Goal: Transaction & Acquisition: Purchase product/service

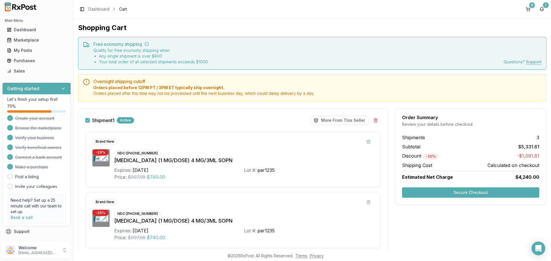
scroll to position [431, 0]
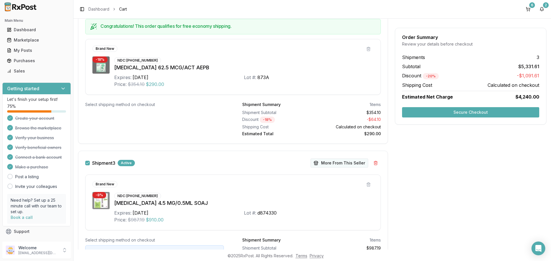
click at [325, 163] on button "More From This Seller" at bounding box center [340, 163] width 58 height 9
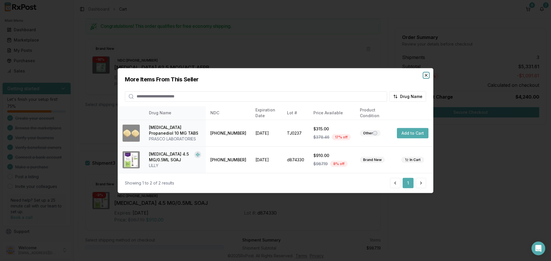
click at [424, 78] on icon "button" at bounding box center [426, 75] width 5 height 5
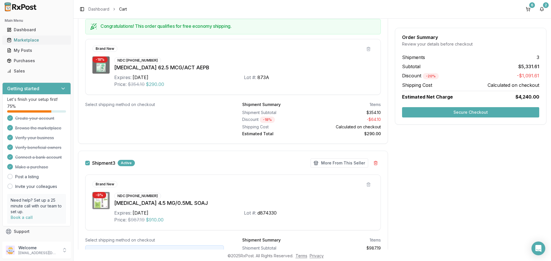
click at [30, 41] on div "Marketplace" at bounding box center [36, 40] width 59 height 6
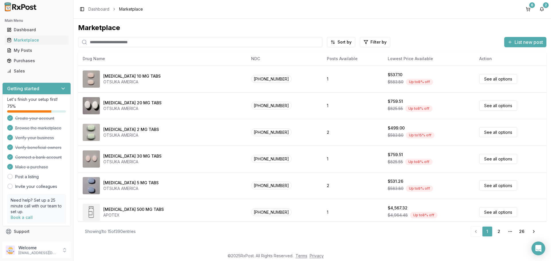
click at [117, 45] on input "search" at bounding box center [200, 42] width 244 height 10
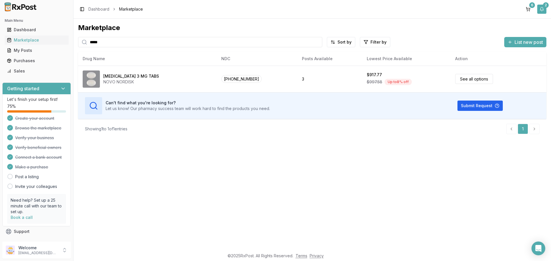
type input "*****"
drag, startPoint x: 543, startPoint y: 9, endPoint x: 538, endPoint y: 12, distance: 6.1
click at [543, 9] on button "2" at bounding box center [541, 9] width 9 height 9
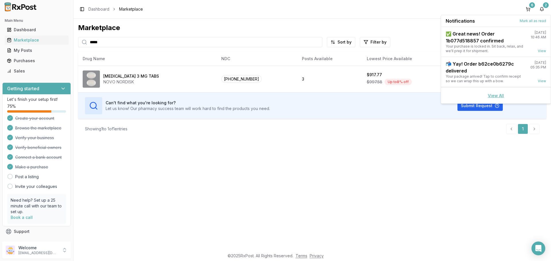
click at [493, 95] on link "View All" at bounding box center [496, 95] width 16 height 5
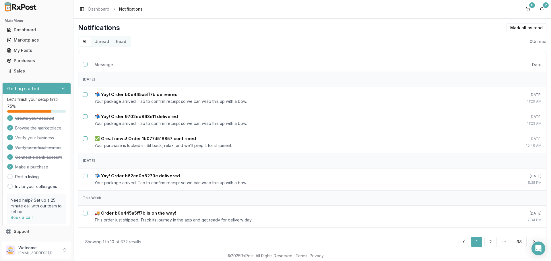
click at [103, 42] on button "Unread" at bounding box center [102, 41] width 22 height 9
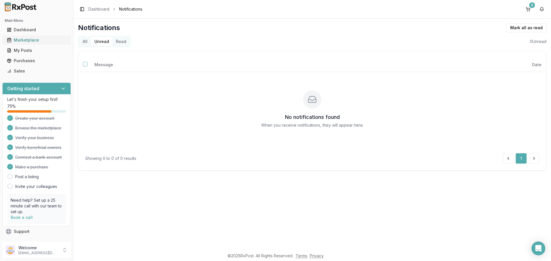
click at [34, 42] on div "Marketplace" at bounding box center [36, 40] width 59 height 6
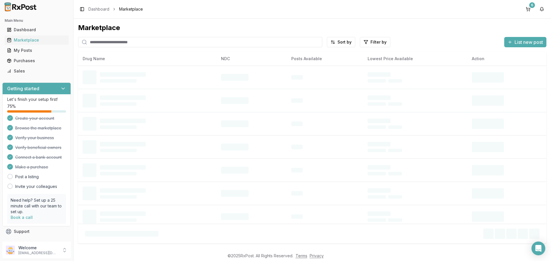
click at [104, 43] on input "search" at bounding box center [200, 42] width 244 height 10
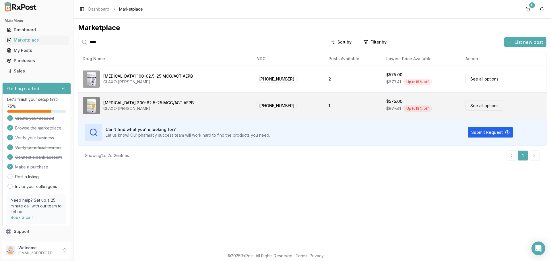
type input "****"
click at [474, 106] on link "See all options" at bounding box center [485, 106] width 38 height 10
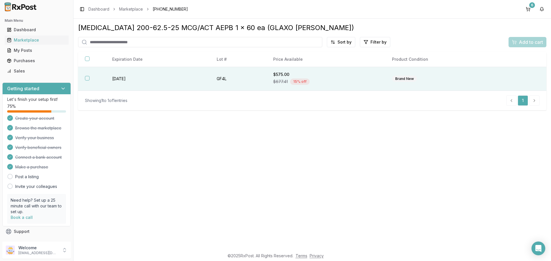
click at [86, 79] on button "button" at bounding box center [87, 78] width 5 height 5
click at [534, 44] on span "Add to cart" at bounding box center [531, 42] width 24 height 7
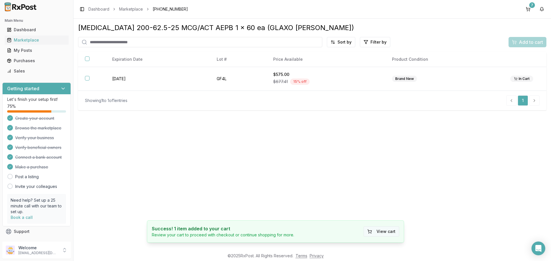
click at [379, 230] on button "View cart" at bounding box center [382, 232] width 36 height 10
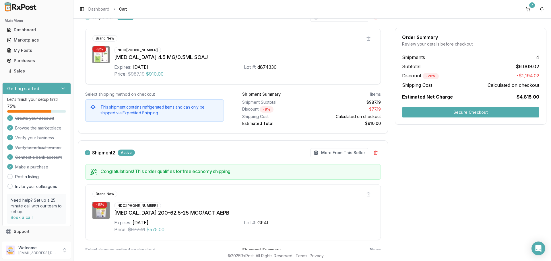
scroll to position [115, 0]
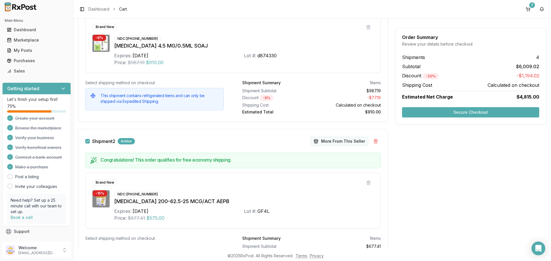
click at [325, 143] on button "More From This Seller" at bounding box center [340, 141] width 58 height 9
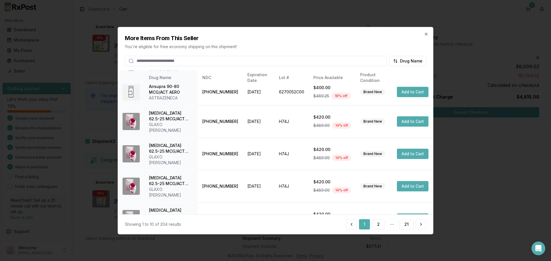
scroll to position [0, 0]
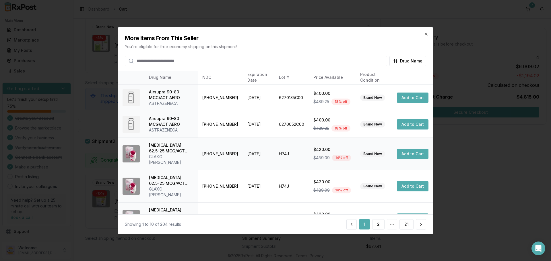
click at [414, 153] on button "Add to Cart" at bounding box center [413, 154] width 32 height 10
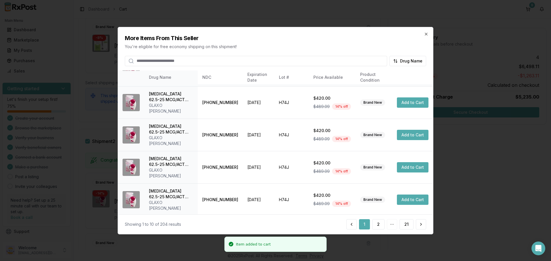
scroll to position [137, 0]
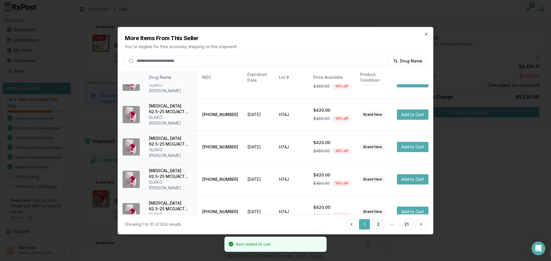
click at [382, 224] on button "2" at bounding box center [378, 225] width 12 height 10
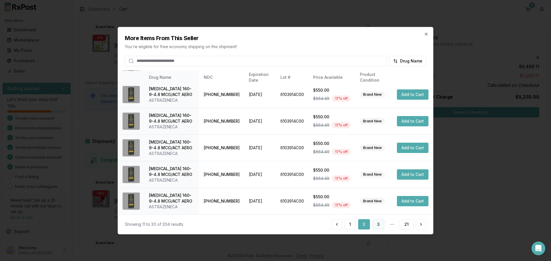
click at [378, 226] on button "3" at bounding box center [378, 225] width 12 height 10
click at [378, 225] on button "4" at bounding box center [378, 225] width 13 height 10
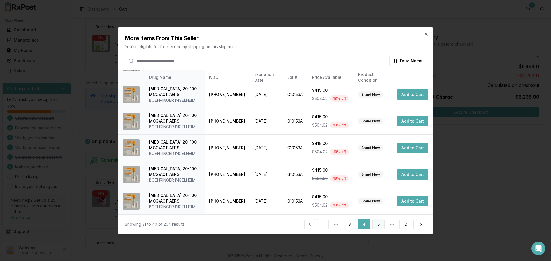
click at [378, 226] on button "5" at bounding box center [379, 225] width 12 height 10
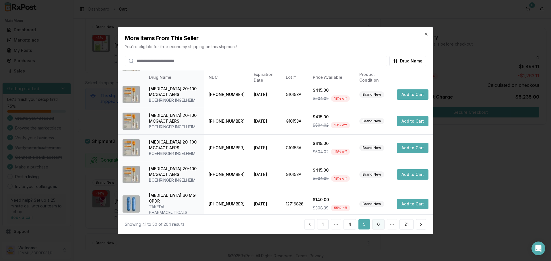
click at [378, 226] on button "6" at bounding box center [378, 225] width 12 height 10
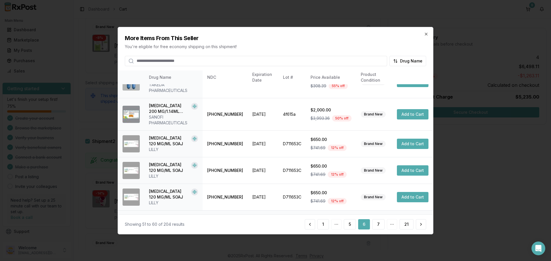
scroll to position [142, 0]
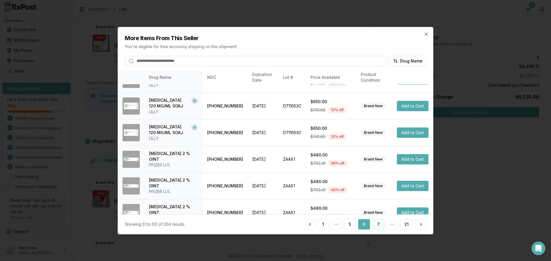
click at [381, 225] on button "7" at bounding box center [378, 225] width 12 height 10
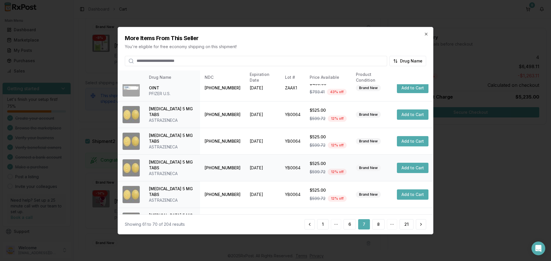
scroll to position [29, 0]
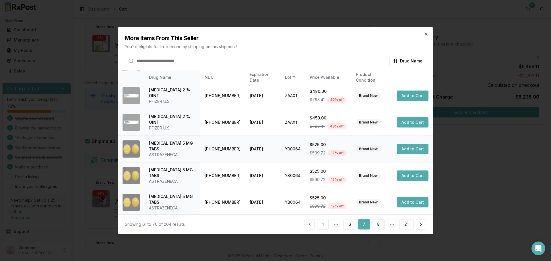
click at [410, 148] on button "Add to Cart" at bounding box center [413, 149] width 32 height 10
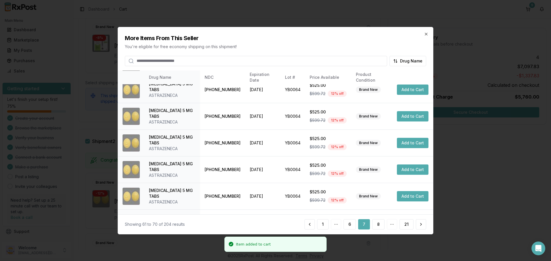
scroll to position [137, 0]
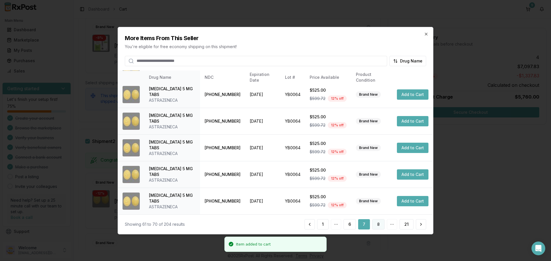
click at [375, 223] on button "8" at bounding box center [378, 225] width 12 height 10
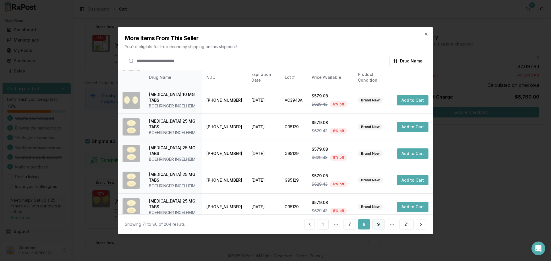
click at [381, 228] on button "9" at bounding box center [378, 225] width 12 height 10
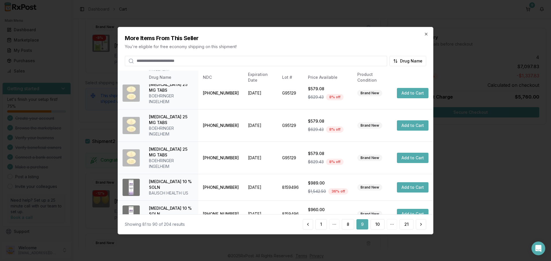
scroll to position [115, 0]
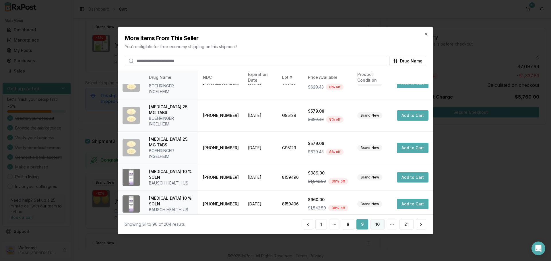
click at [374, 221] on button "10" at bounding box center [378, 225] width 14 height 10
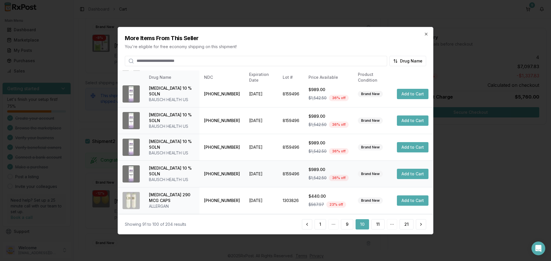
scroll to position [137, 0]
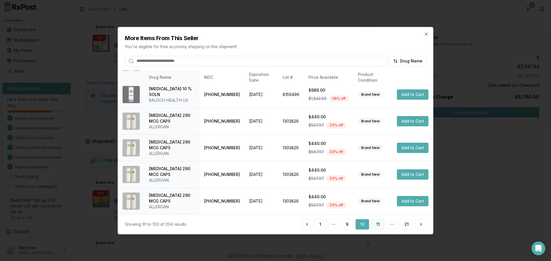
click at [382, 225] on button "11" at bounding box center [377, 225] width 13 height 10
click at [382, 226] on button "12" at bounding box center [378, 225] width 14 height 10
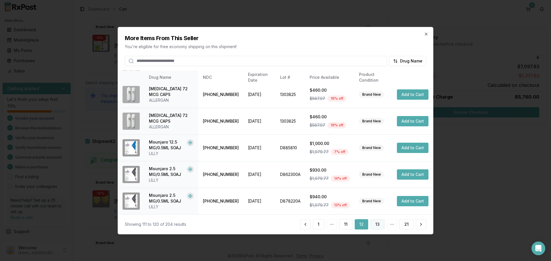
click at [379, 226] on button "13" at bounding box center [378, 225] width 14 height 10
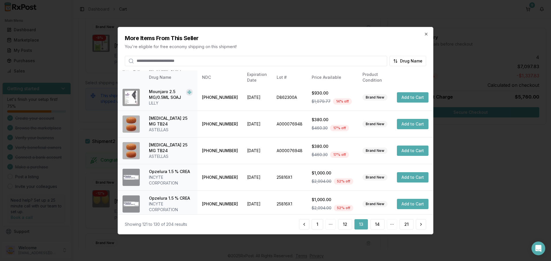
scroll to position [86, 0]
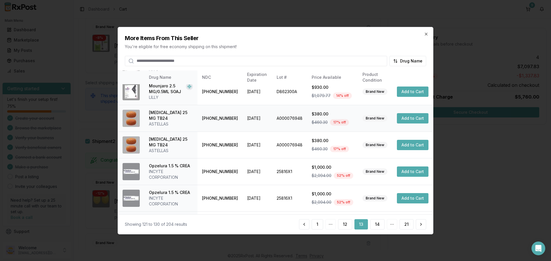
click at [412, 117] on button "Add to Cart" at bounding box center [413, 118] width 32 height 10
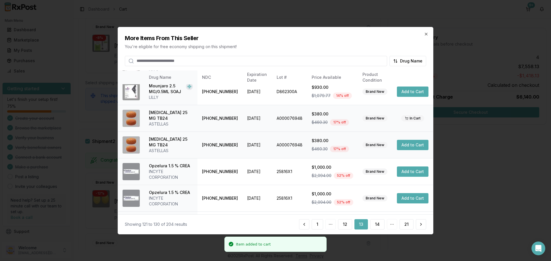
scroll to position [142, 0]
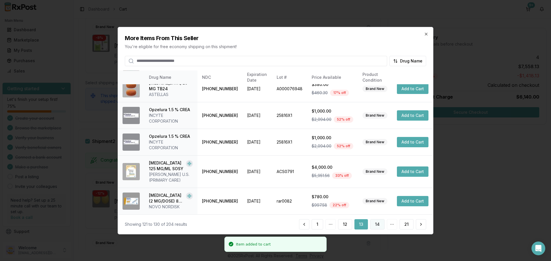
click at [377, 226] on button "14" at bounding box center [377, 225] width 14 height 10
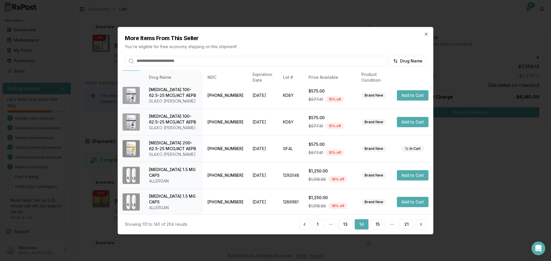
scroll to position [137, 0]
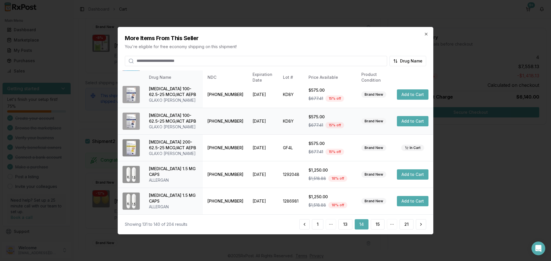
click at [418, 123] on button "Add to Cart" at bounding box center [413, 121] width 32 height 10
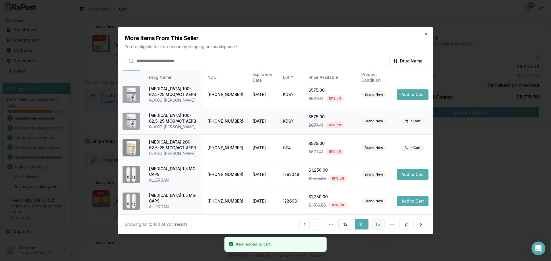
click at [375, 224] on button "15" at bounding box center [378, 225] width 14 height 10
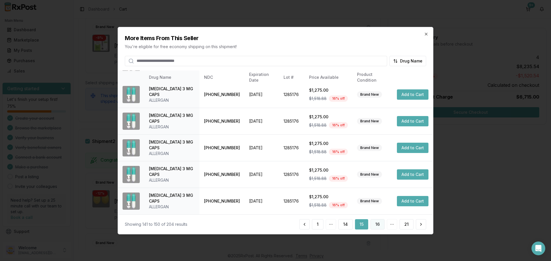
click at [376, 223] on button "16" at bounding box center [378, 225] width 14 height 10
click at [379, 227] on button "17" at bounding box center [378, 225] width 14 height 10
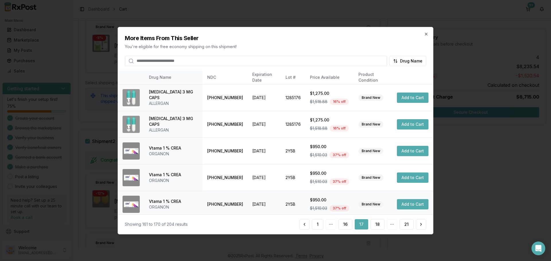
scroll to position [138, 0]
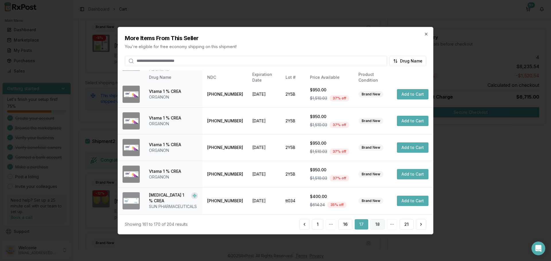
click at [379, 227] on button "18" at bounding box center [378, 225] width 14 height 10
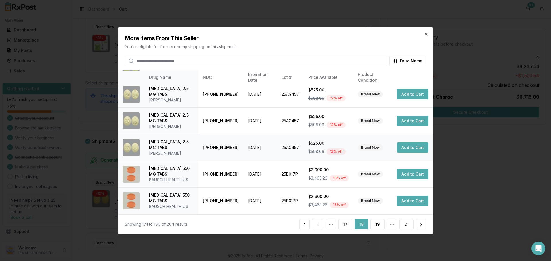
scroll to position [148, 0]
click at [379, 226] on button "19" at bounding box center [378, 225] width 14 height 10
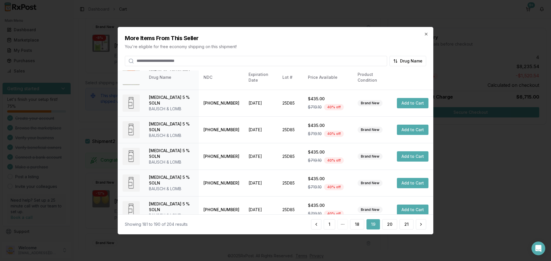
scroll to position [115, 0]
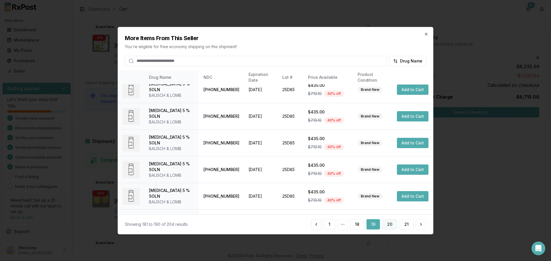
click at [388, 225] on button "20" at bounding box center [389, 225] width 15 height 10
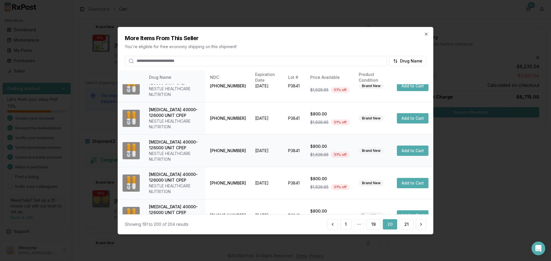
scroll to position [165, 0]
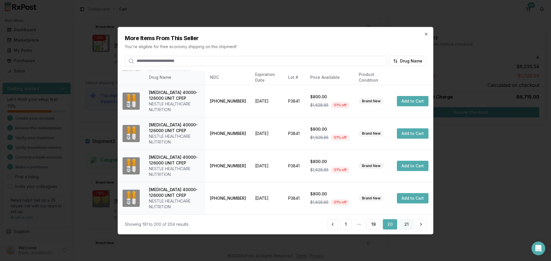
click at [406, 226] on button "21" at bounding box center [407, 225] width 14 height 10
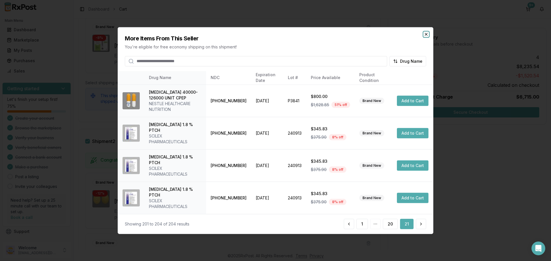
click at [428, 36] on icon "button" at bounding box center [426, 34] width 5 height 5
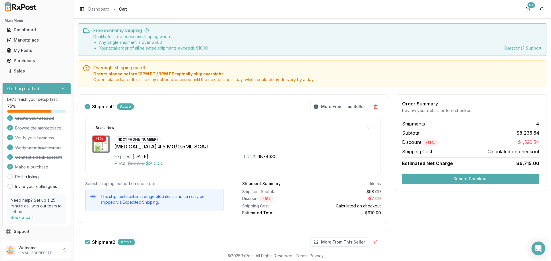
scroll to position [13, 0]
click at [88, 107] on button "Shipment 1" at bounding box center [87, 107] width 5 height 5
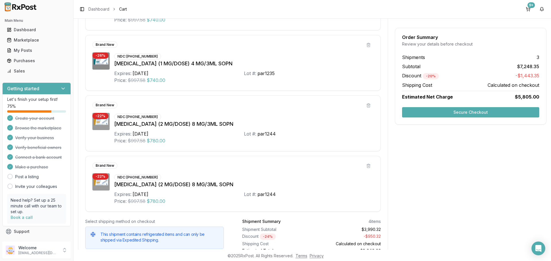
scroll to position [875, 0]
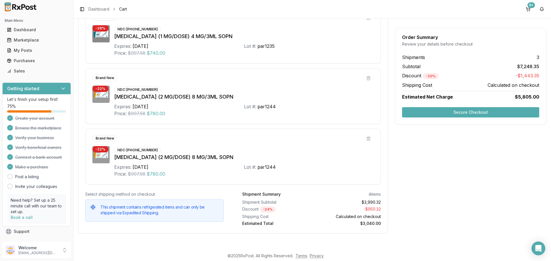
click at [469, 114] on button "Secure Checkout" at bounding box center [470, 112] width 137 height 10
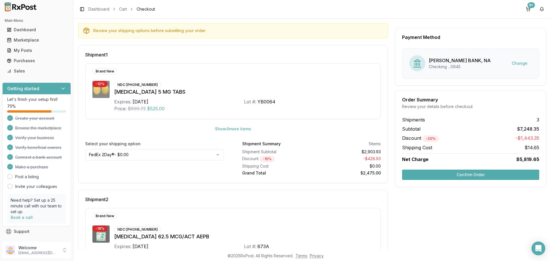
scroll to position [57, 0]
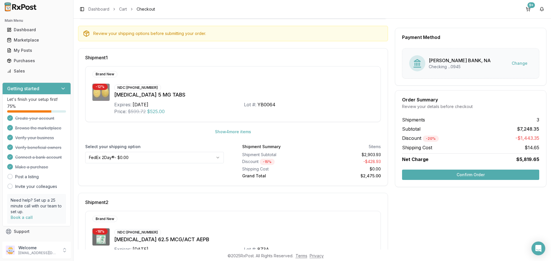
click at [441, 177] on button "Confirm Order" at bounding box center [470, 175] width 137 height 10
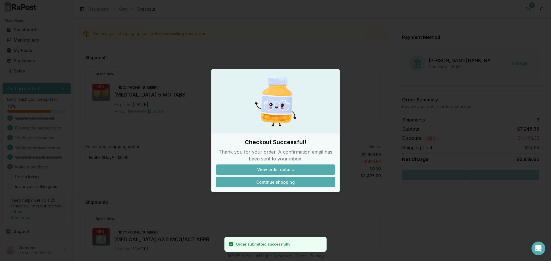
drag, startPoint x: 280, startPoint y: 181, endPoint x: 281, endPoint y: 185, distance: 3.9
click at [280, 182] on button "Continue shopping" at bounding box center [275, 182] width 119 height 10
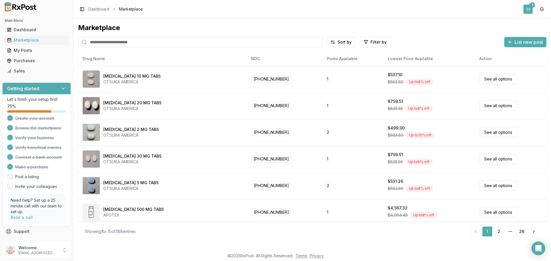
click at [527, 11] on button "1" at bounding box center [528, 9] width 9 height 9
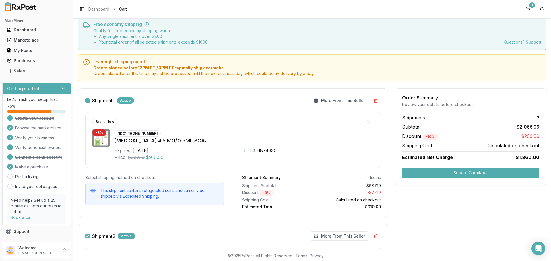
scroll to position [115, 0]
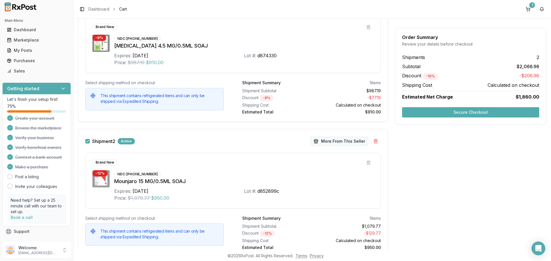
click at [332, 144] on button "More From This Seller" at bounding box center [340, 141] width 58 height 9
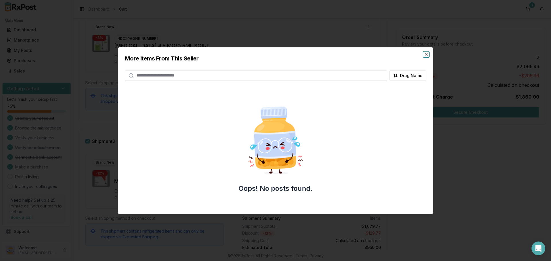
click at [428, 56] on icon "button" at bounding box center [426, 54] width 5 height 5
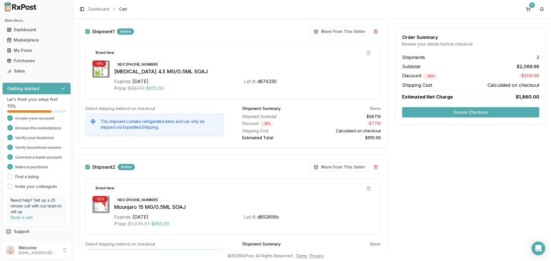
scroll to position [82, 0]
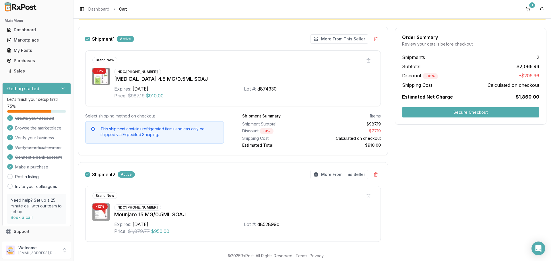
click at [86, 39] on button "Shipment 1" at bounding box center [87, 39] width 5 height 5
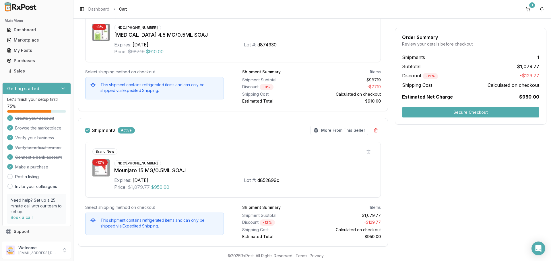
scroll to position [139, 0]
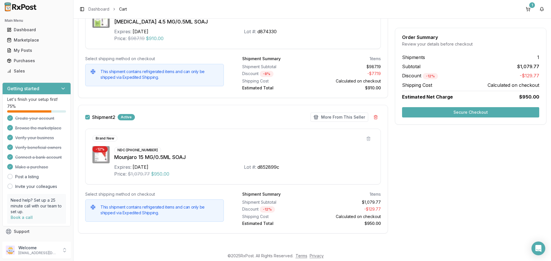
click at [420, 116] on button "Secure Checkout" at bounding box center [470, 112] width 137 height 10
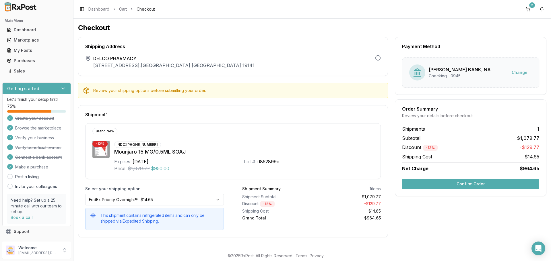
click at [439, 185] on button "Confirm Order" at bounding box center [470, 184] width 137 height 10
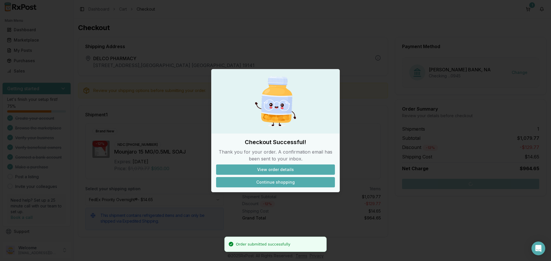
click at [271, 183] on button "Continue shopping" at bounding box center [275, 182] width 119 height 10
